Goal: Contribute content: Contribute content

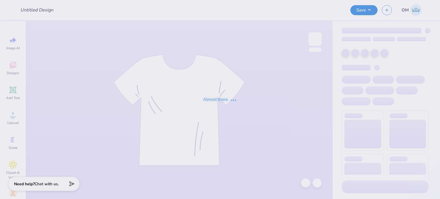
type input "aoii pink black tank"
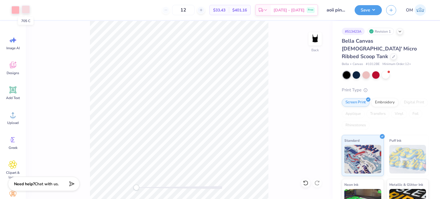
click at [26, 11] on div at bounding box center [26, 9] width 8 height 8
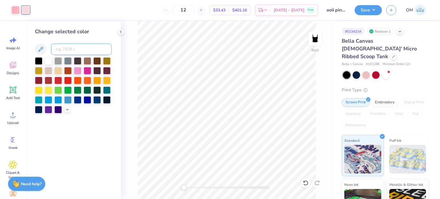
click at [60, 44] on input at bounding box center [81, 49] width 61 height 11
type input "176"
click at [122, 31] on icon at bounding box center [121, 32] width 5 height 5
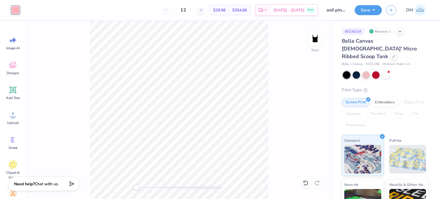
click at [270, 72] on div "Back" at bounding box center [179, 110] width 307 height 178
click at [362, 14] on div "Save" at bounding box center [368, 10] width 27 height 10
click at [368, 12] on button "Save" at bounding box center [368, 9] width 27 height 10
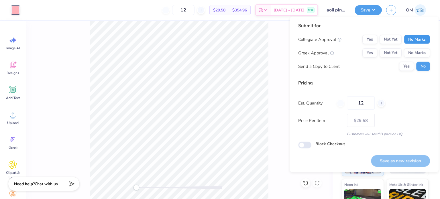
click at [412, 35] on button "No Marks" at bounding box center [417, 39] width 26 height 9
click at [367, 52] on button "Yes" at bounding box center [370, 52] width 15 height 9
click at [387, 162] on button "Save as new revision" at bounding box center [400, 161] width 59 height 12
type input "$29.58"
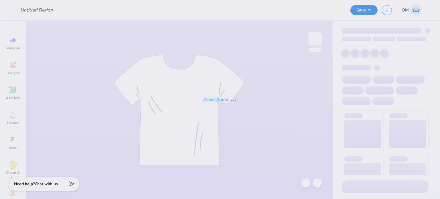
type input "aoii pink black tank"
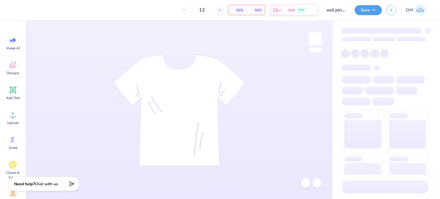
click at [372, 10] on button "Save" at bounding box center [368, 10] width 27 height 10
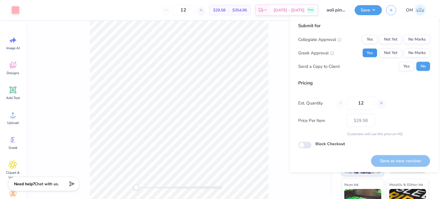
click at [367, 53] on button "Yes" at bounding box center [370, 52] width 15 height 9
click at [426, 40] on button "No Marks" at bounding box center [417, 39] width 26 height 9
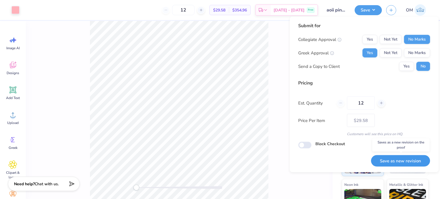
click at [390, 157] on button "Save as new revision" at bounding box center [400, 161] width 59 height 12
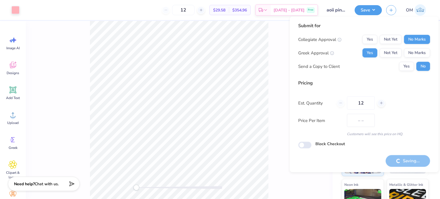
type input "$29.58"
